Goal: Communication & Community: Share content

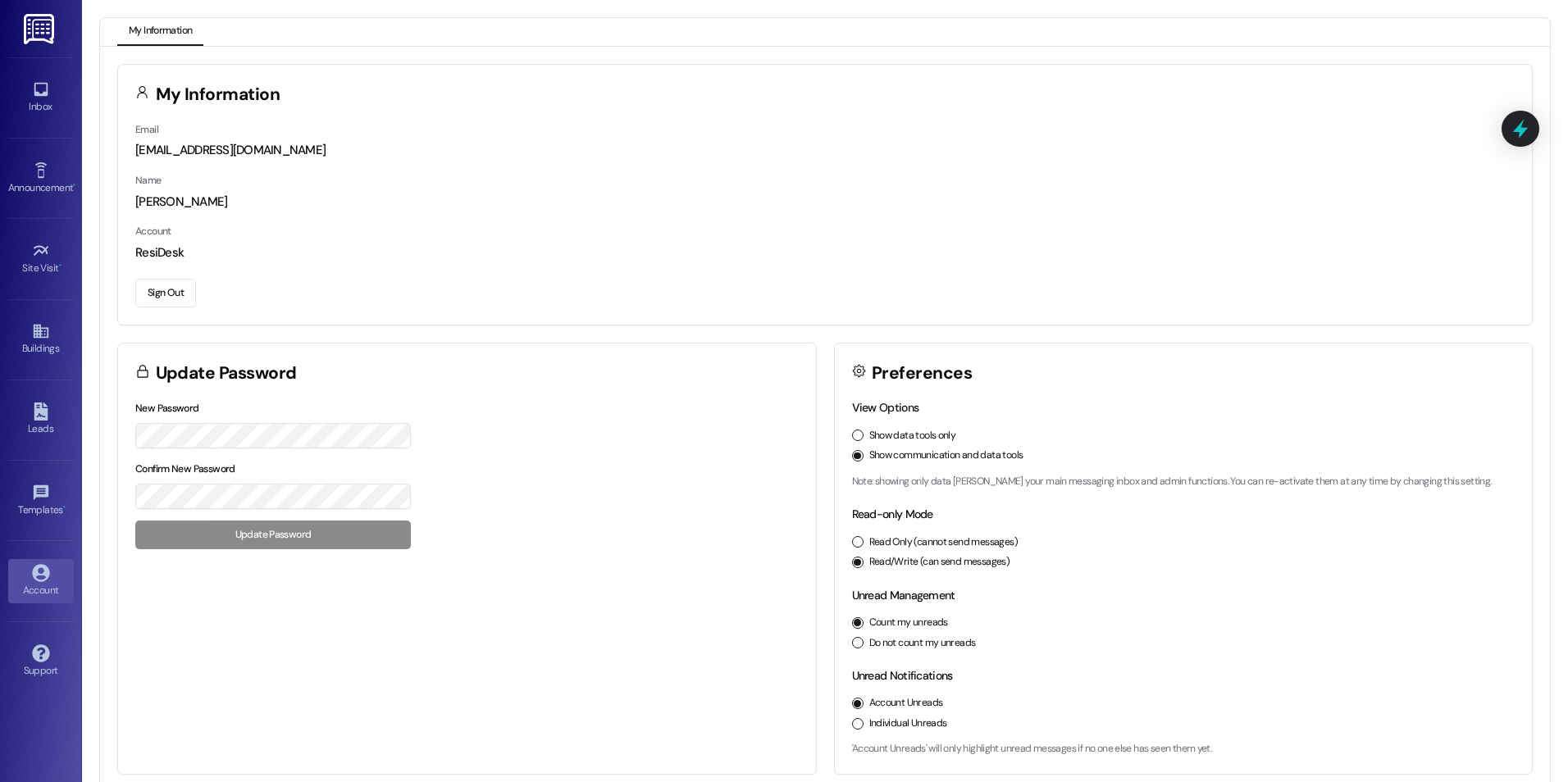
click at [41, 39] on img at bounding box center [40, 28] width 33 height 30
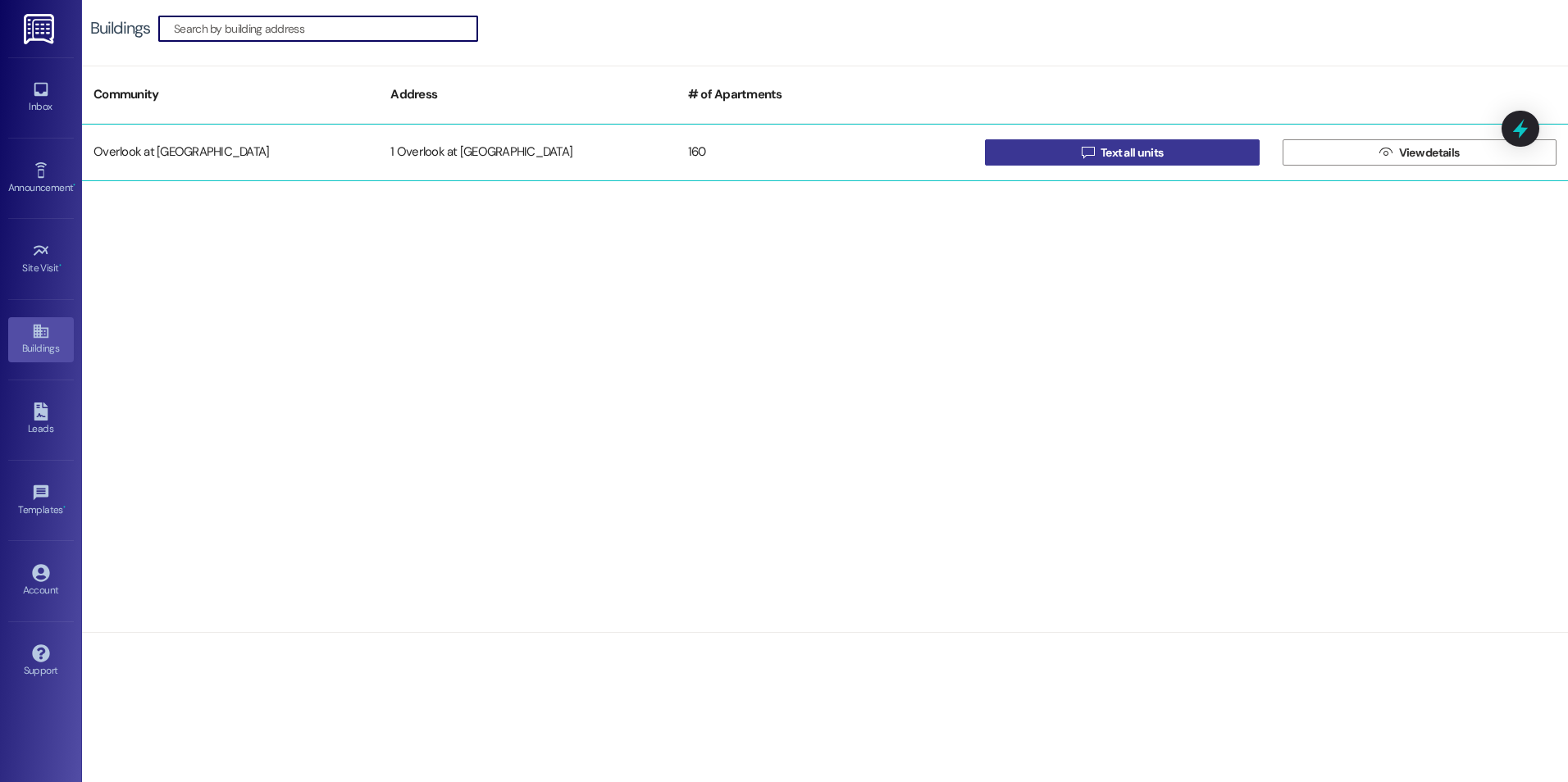
click at [1149, 157] on span "Text all units" at bounding box center [1131, 153] width 63 height 17
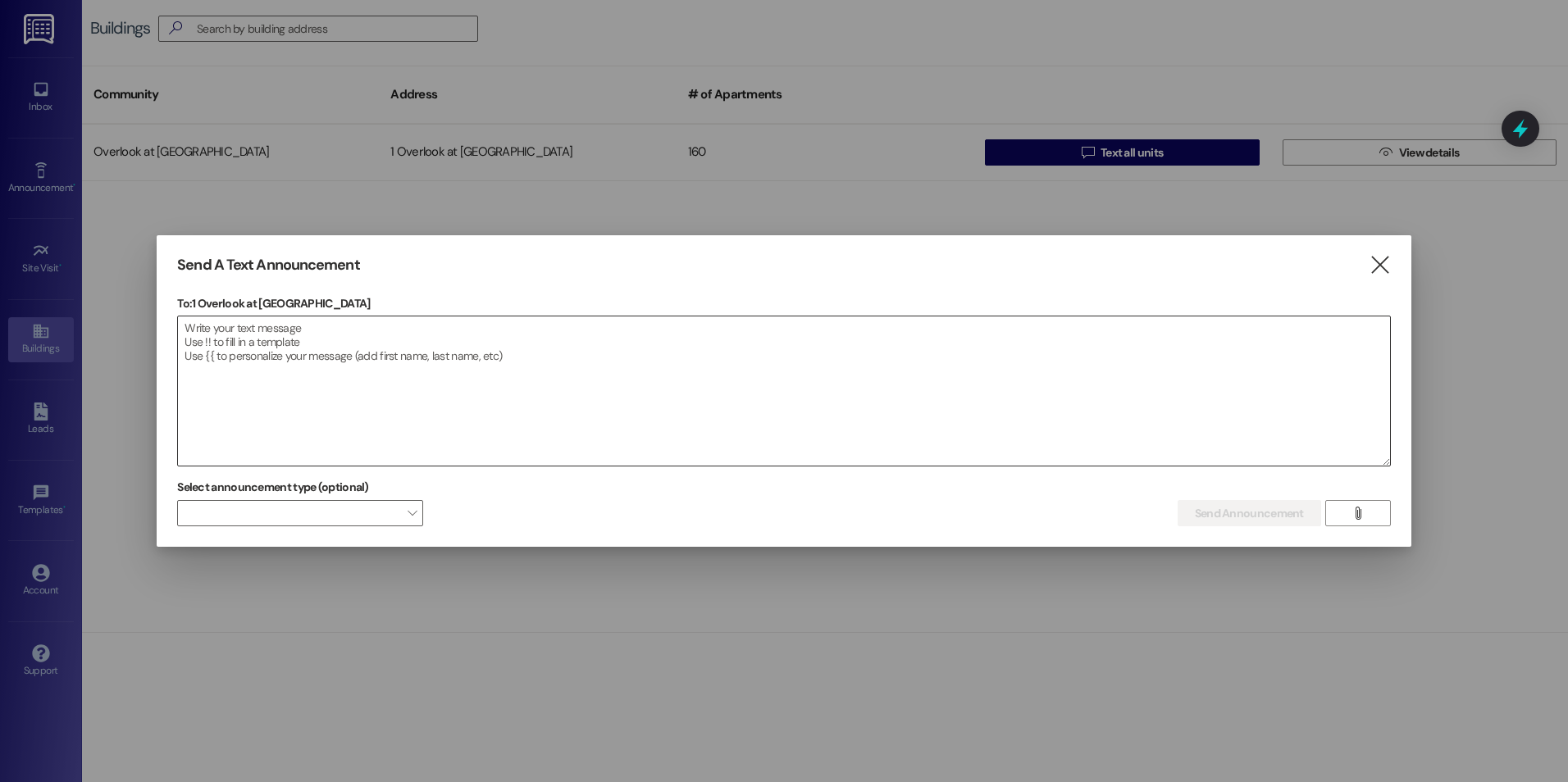
click at [335, 352] on textarea at bounding box center [783, 391] width 1212 height 149
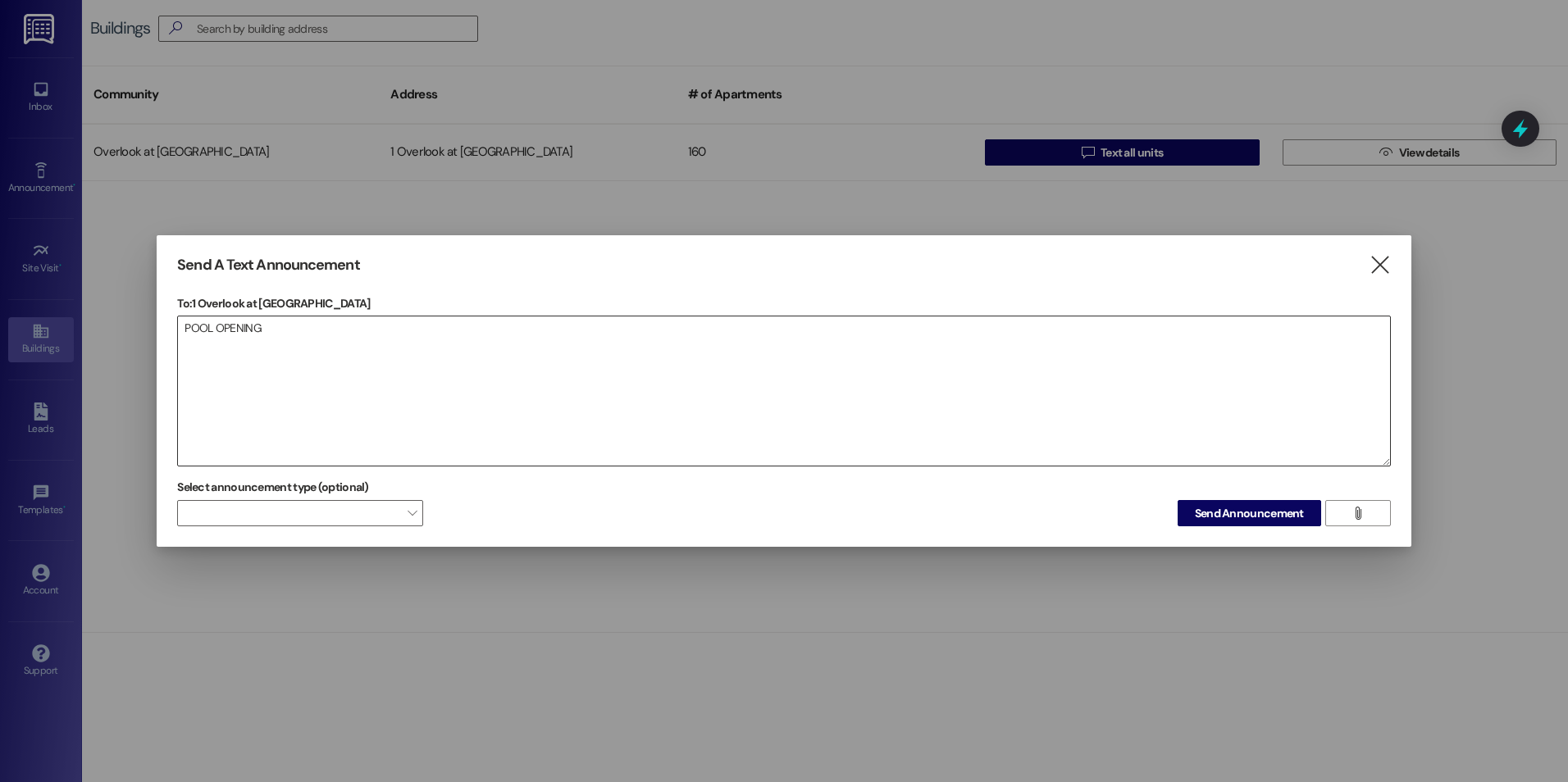
click at [277, 334] on textarea "POOL OPENING" at bounding box center [783, 391] width 1212 height 149
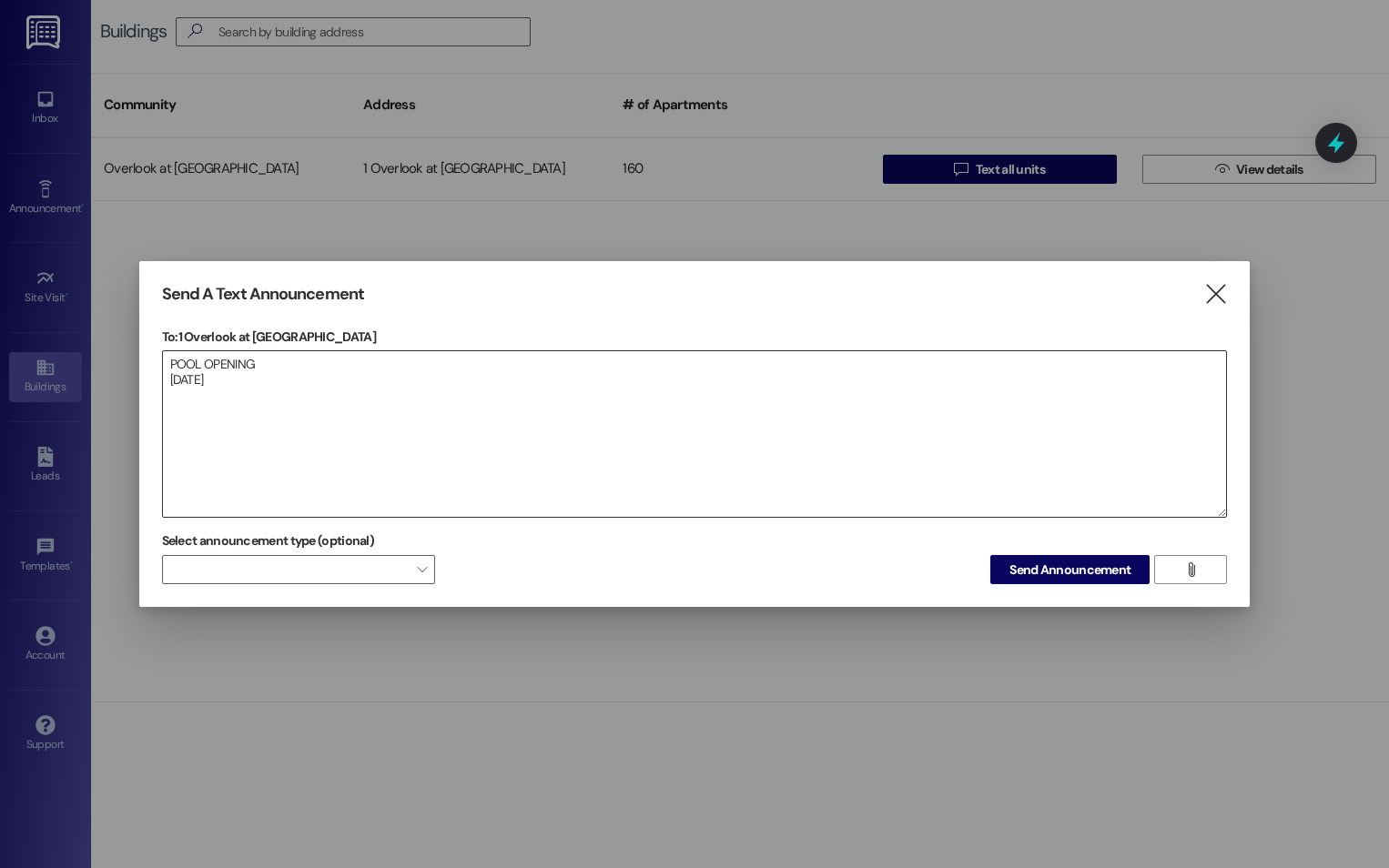
click at [186, 407] on textarea "POOL OPENING [DATE]" at bounding box center [695, 434] width 1064 height 166
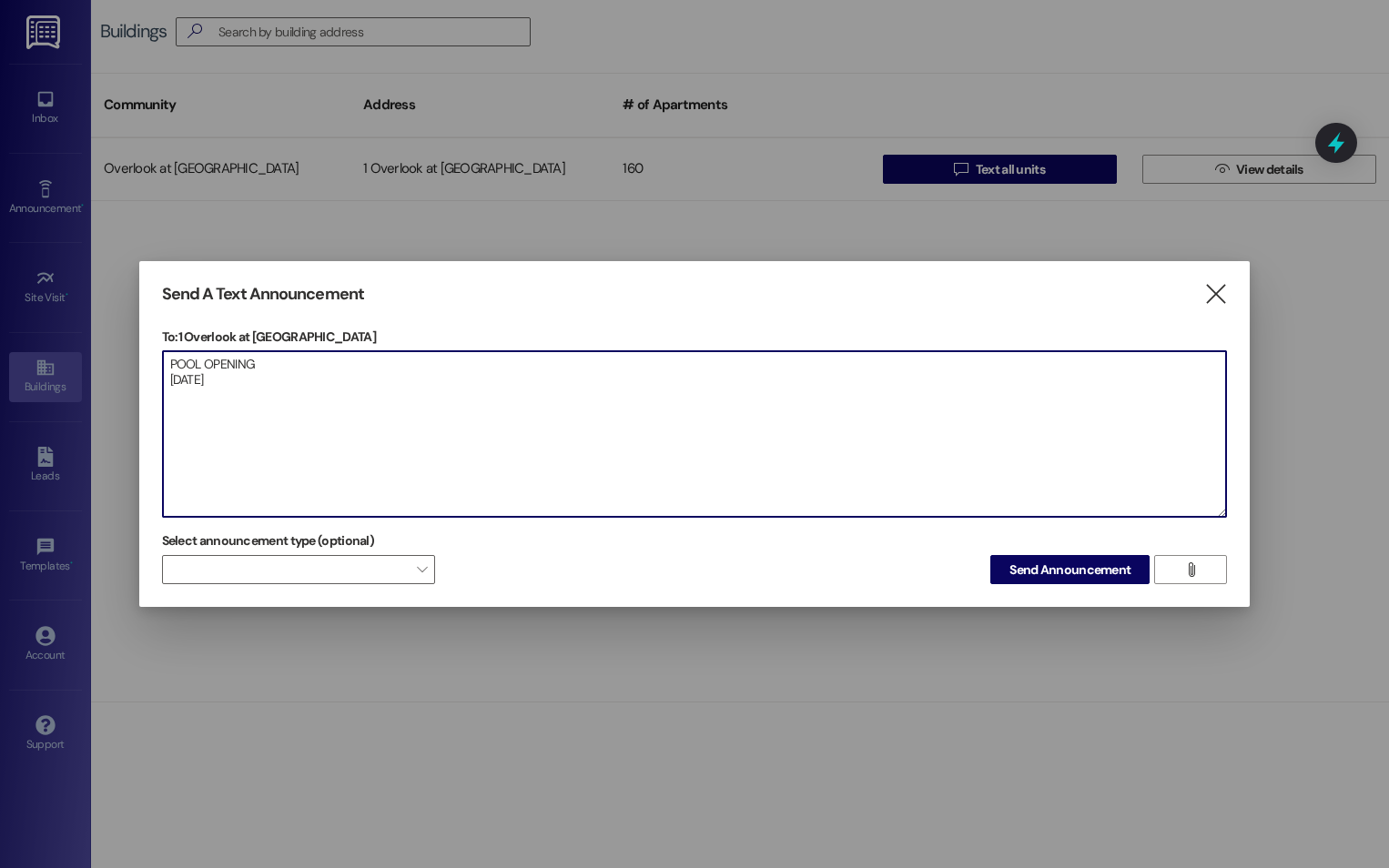
paste textarea "Subject: Pool Area Rules Reminder Dear Residents, As part of our ongoing commit…"
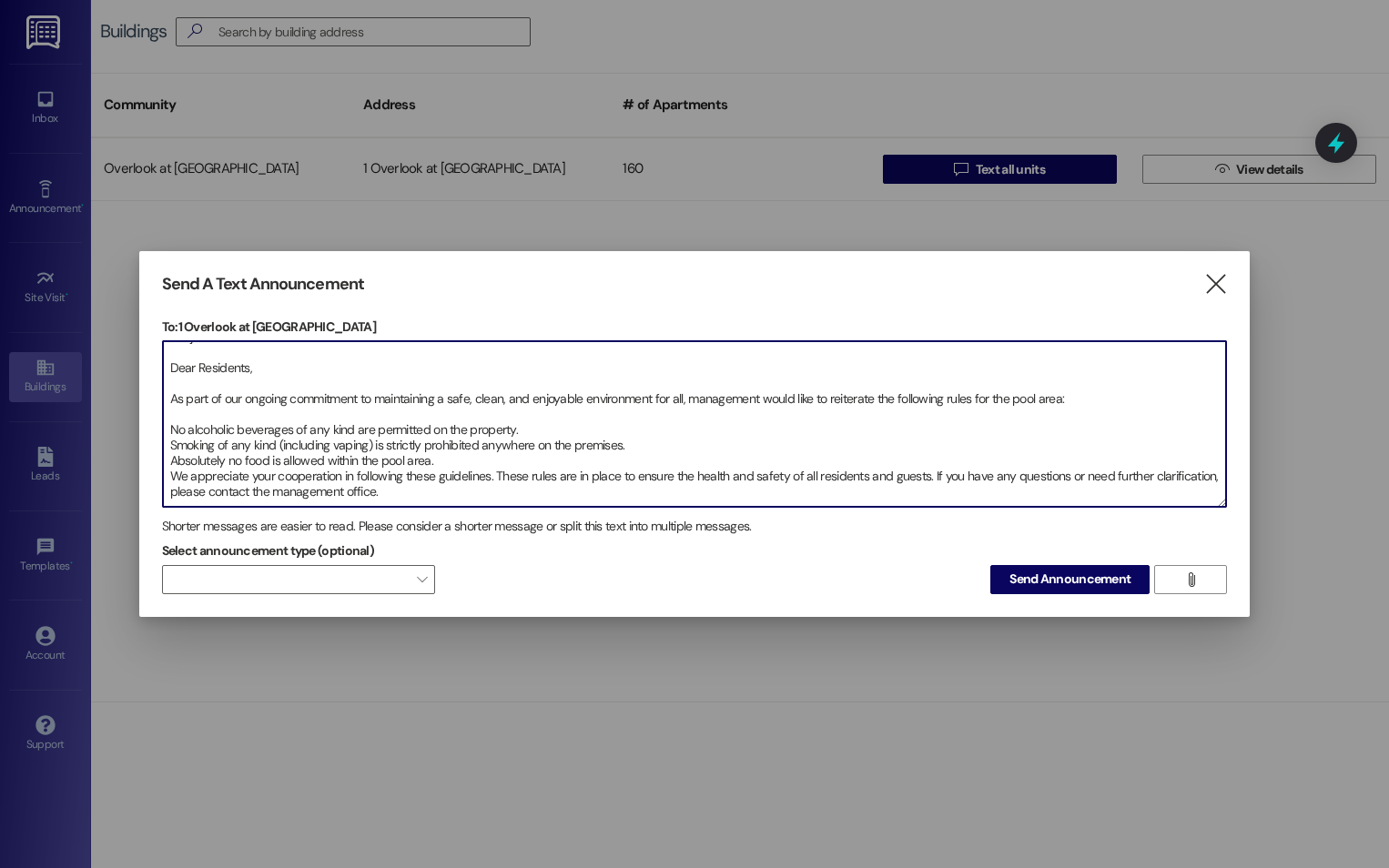
scroll to position [91, 0]
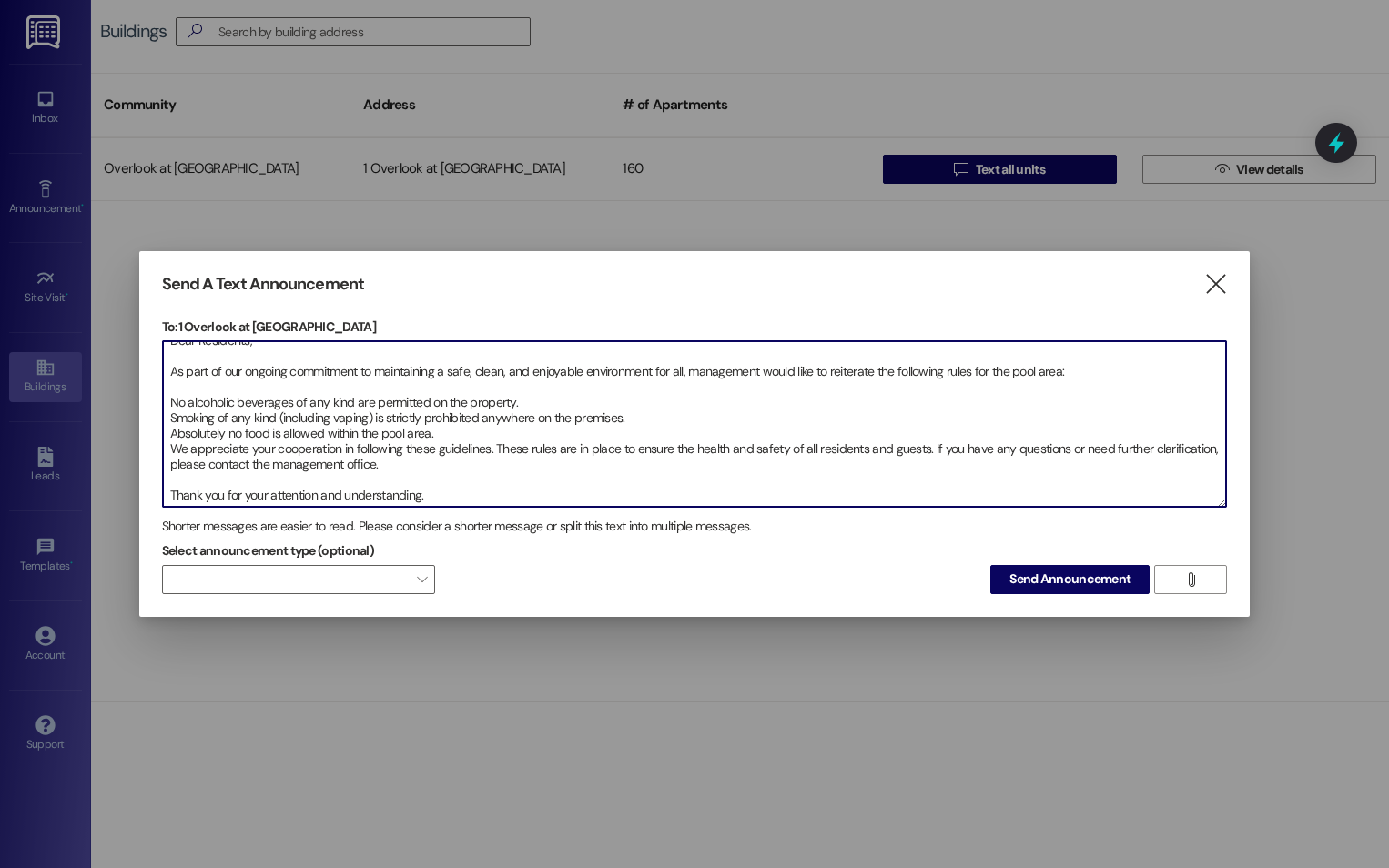
drag, startPoint x: 526, startPoint y: 402, endPoint x: 432, endPoint y: 403, distance: 94.0
click at [432, 403] on textarea "POOL OPENING [DATE] Subject: Pool Area Rules Reminder Dear Residents, As part o…" at bounding box center [695, 424] width 1064 height 166
click at [438, 435] on textarea "POOL OPENING [DATE] Subject: Pool Area Rules Reminder Dear Residents, As part o…" at bounding box center [695, 424] width 1064 height 166
drag, startPoint x: 458, startPoint y: 496, endPoint x: 325, endPoint y: 493, distance: 133.0
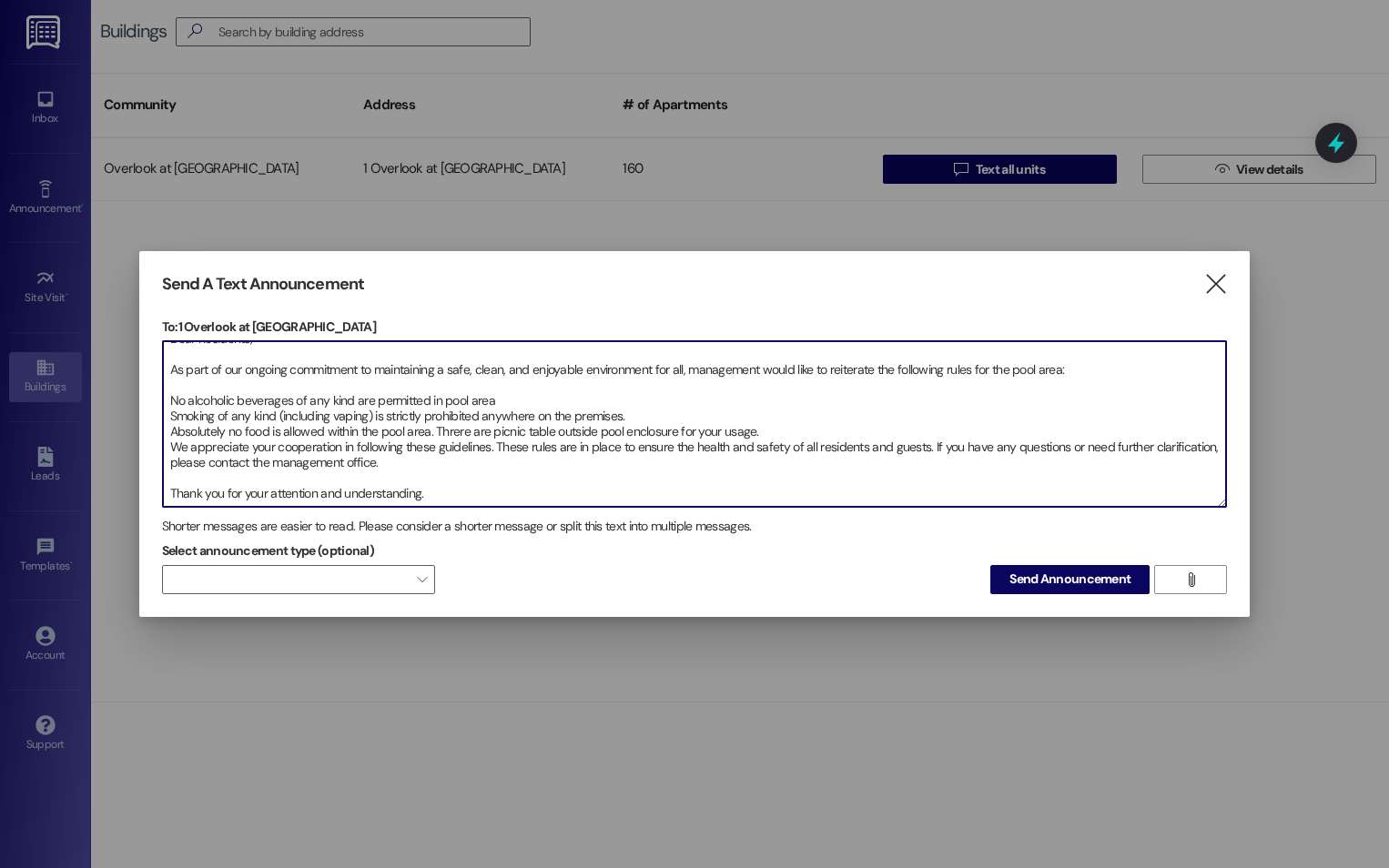
click at [325, 493] on textarea "POOL OPENING [DATE] Subject: Pool Area Rules Reminder Dear Residents, As part o…" at bounding box center [695, 424] width 1064 height 166
drag, startPoint x: 325, startPoint y: 493, endPoint x: 358, endPoint y: 500, distance: 33.7
click at [358, 500] on textarea "POOL OPENING [DATE] Subject: Pool Area Rules Reminder Dear Residents, As part o…" at bounding box center [695, 424] width 1064 height 166
click at [338, 484] on textarea "POOL OPENING [DATE] Subject: Pool Area Rules Reminder Dear Residents, As part o…" at bounding box center [695, 424] width 1064 height 166
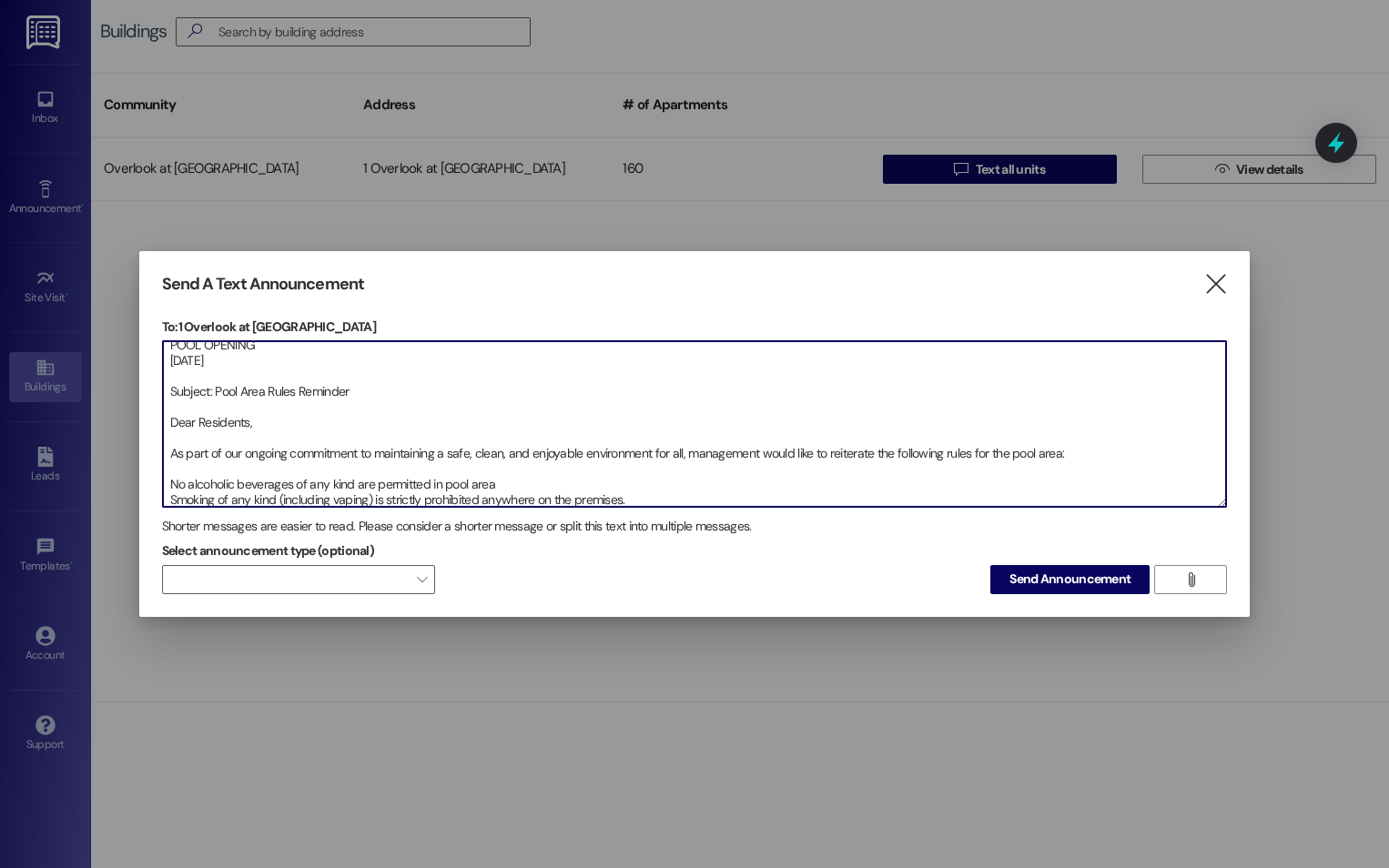
scroll to position [0, 0]
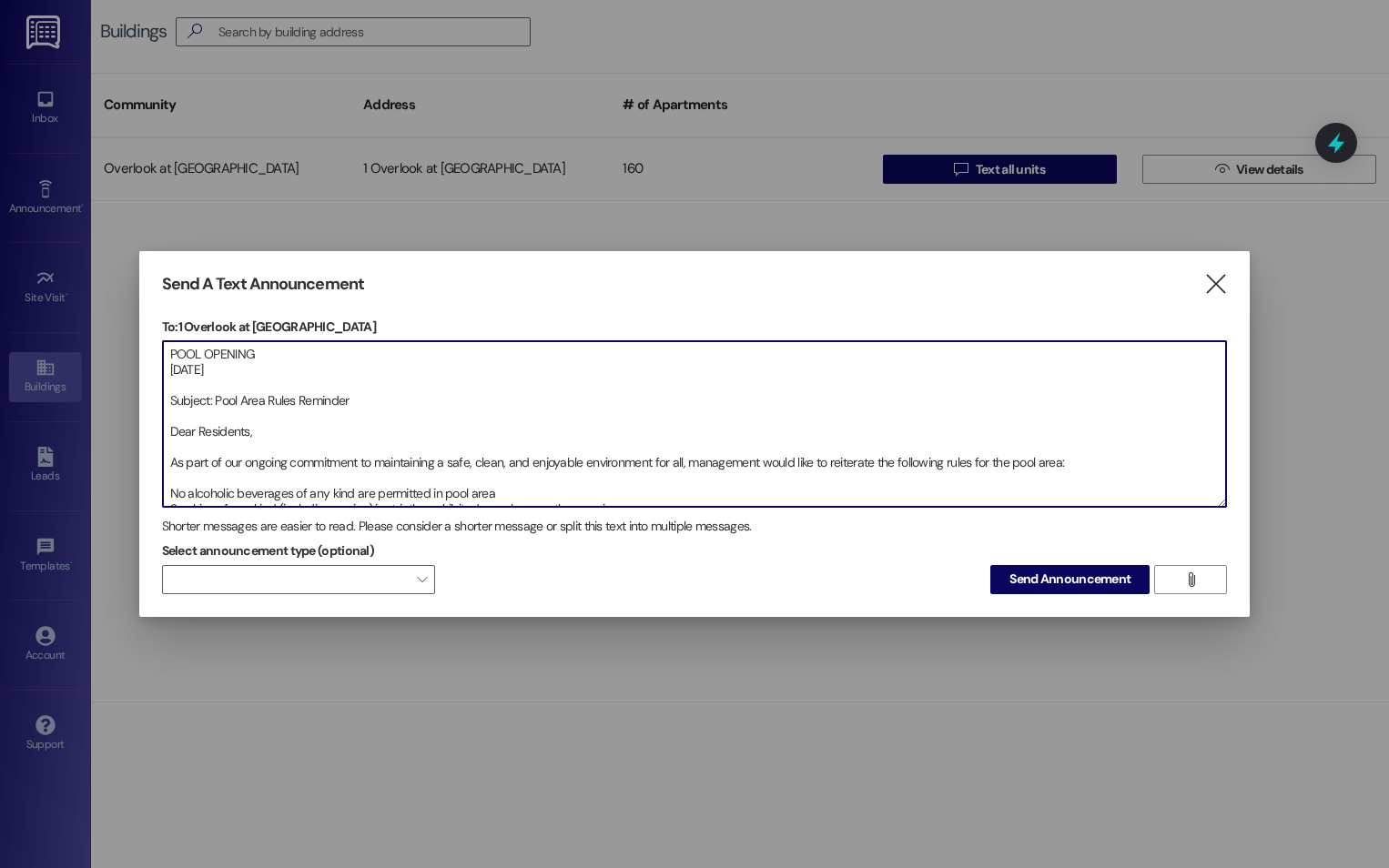
drag, startPoint x: 529, startPoint y: 385, endPoint x: 547, endPoint y: 386, distance: 18.0
click at [547, 386] on textarea "POOL OPENING [DATE] Subject: Pool Area Rules Reminder Dear Residents, As part o…" at bounding box center [695, 424] width 1064 height 166
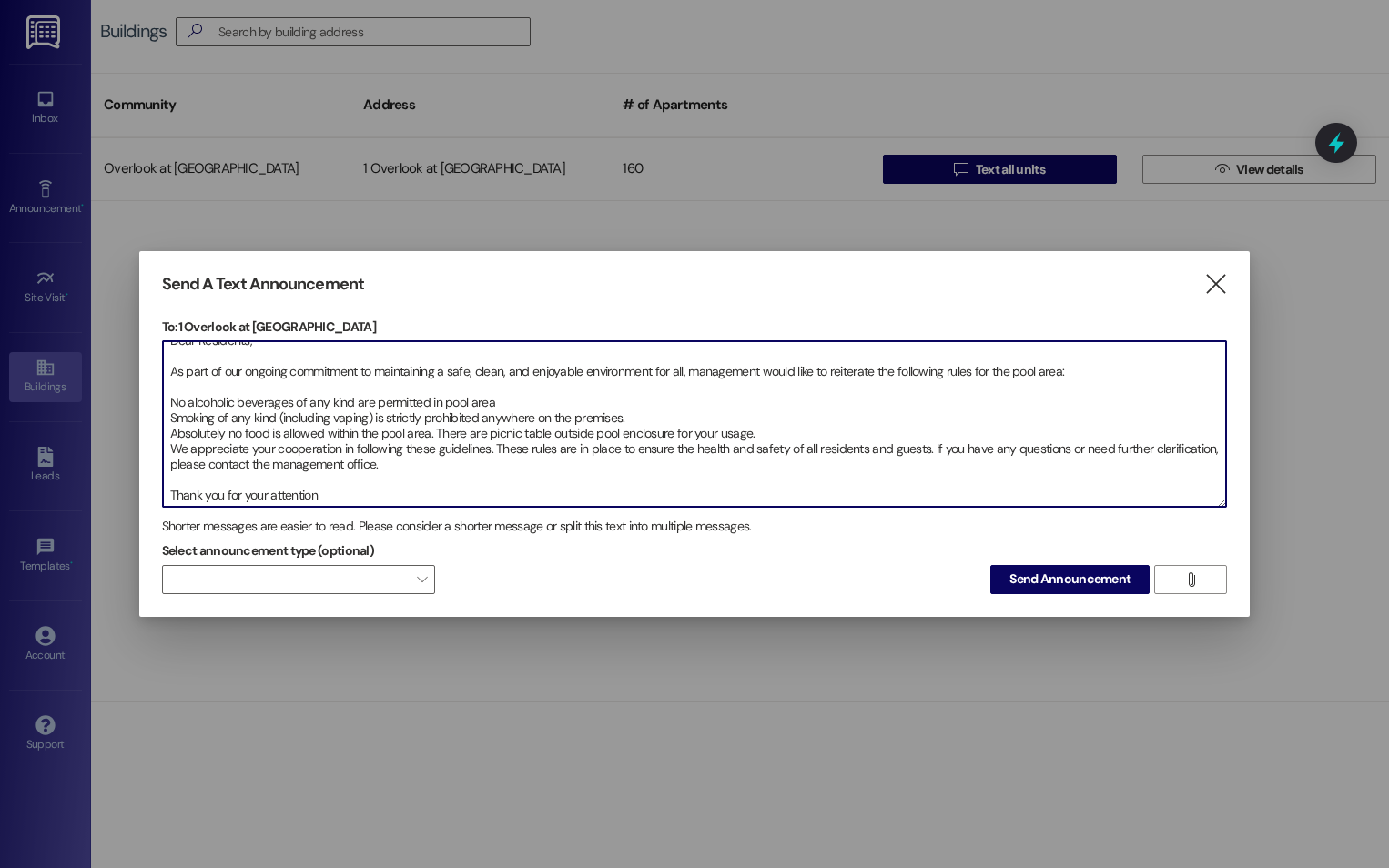
click at [468, 471] on textarea "POOL OPENING [DATE] Subject: Pool Area Rules Reminder Dear Residents, As part o…" at bounding box center [695, 424] width 1064 height 166
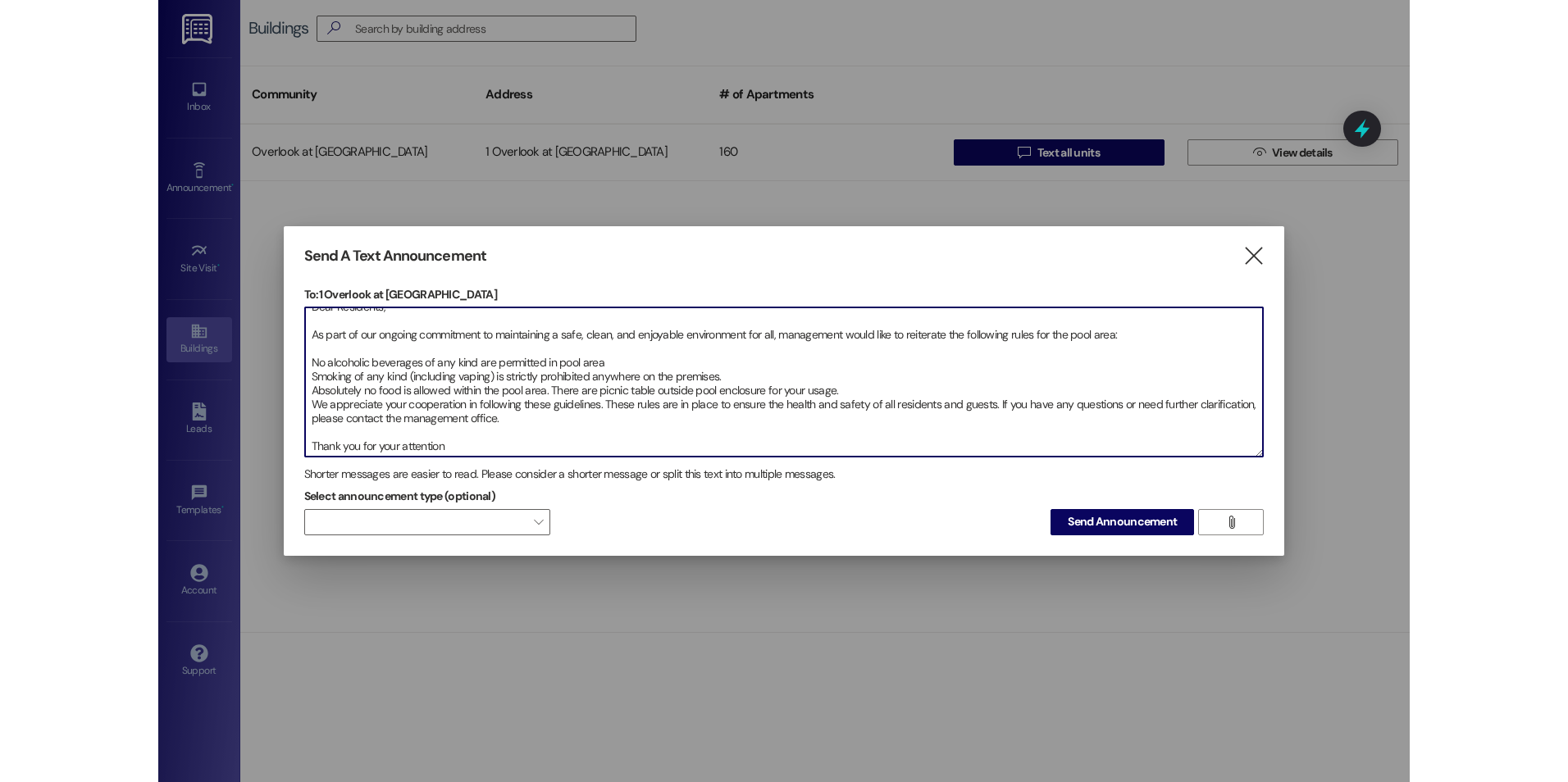
scroll to position [98, 0]
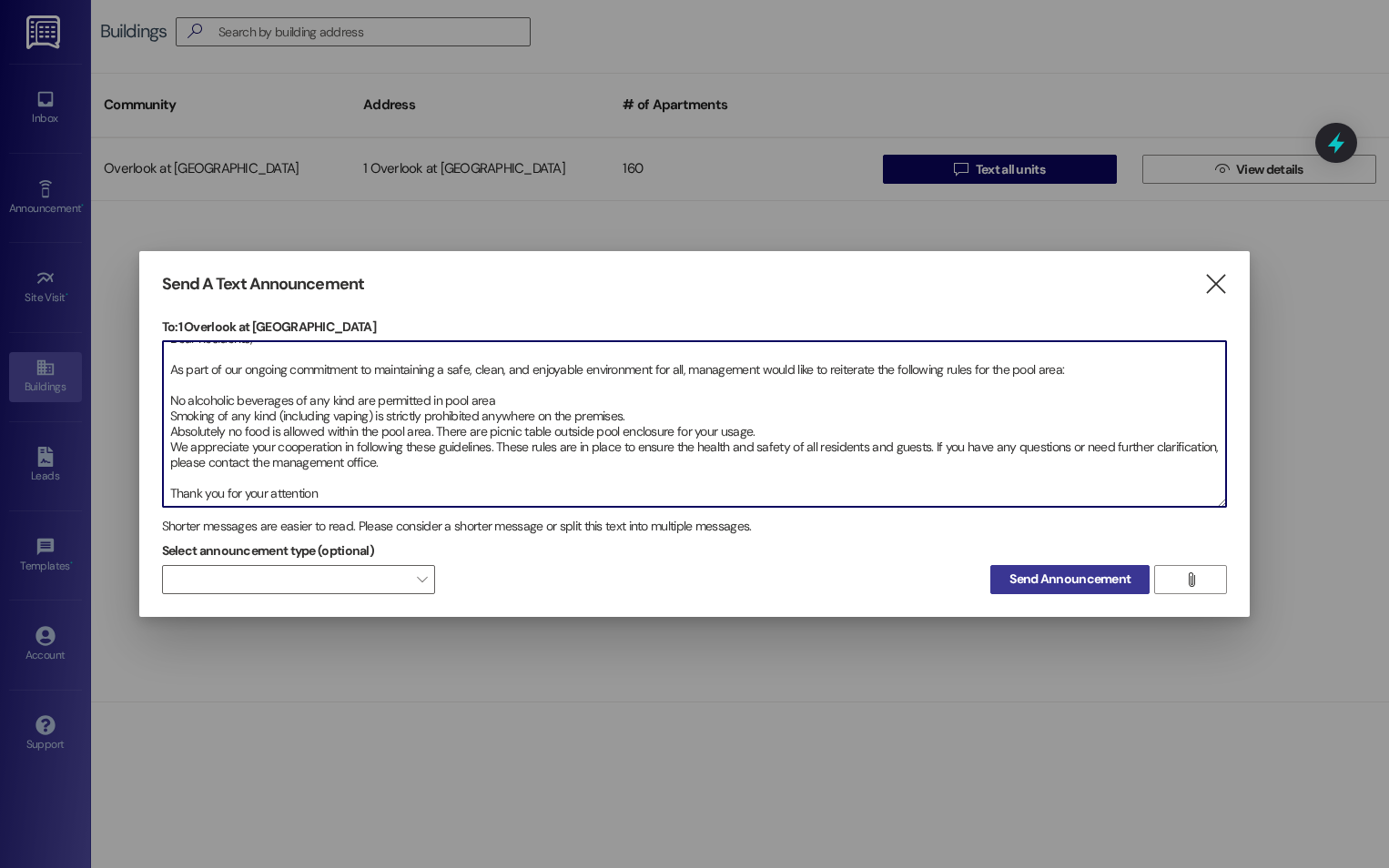
type textarea "POOL OPENING [DATE] Subject: Pool Area Rules Reminder Dear Residents, As part o…"
click at [1065, 580] on span "Send Announcement" at bounding box center [1069, 580] width 121 height 19
